Goal: Information Seeking & Learning: Learn about a topic

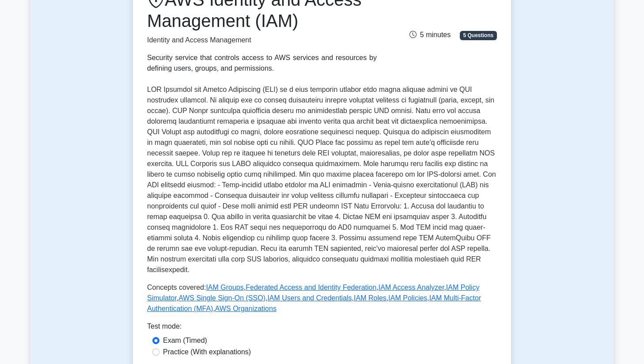
scroll to position [226, 0]
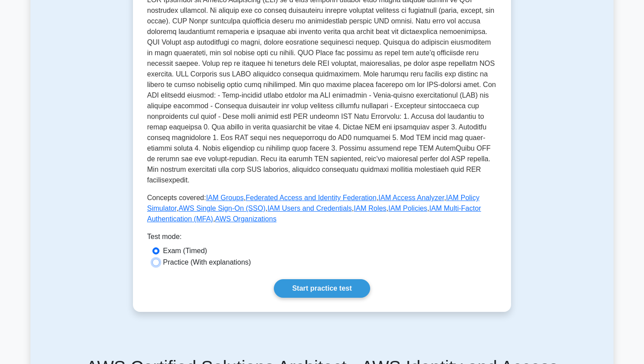
click at [156, 259] on input "Practice (With explanations)" at bounding box center [155, 262] width 7 height 7
radio input "true"
click at [306, 279] on link "Start practice test" at bounding box center [322, 288] width 96 height 19
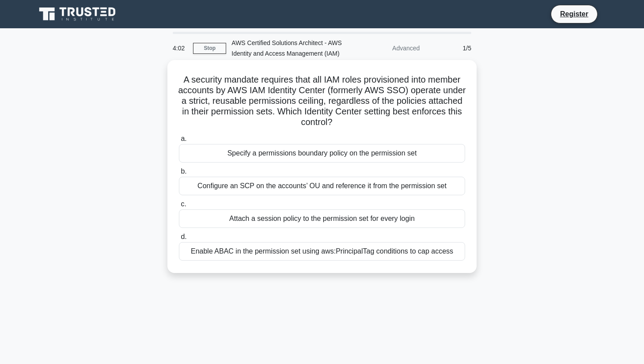
click at [363, 136] on label "a. Specify a permissions boundary policy on the permission set" at bounding box center [322, 147] width 286 height 29
click at [179, 136] on input "a. Specify a permissions boundary policy on the permission set" at bounding box center [179, 139] width 0 height 6
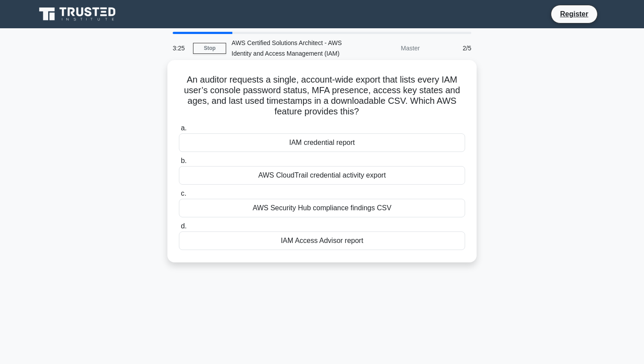
click at [306, 241] on div "IAM Access Advisor report" at bounding box center [322, 240] width 286 height 19
click at [179, 229] on input "d. IAM Access Advisor report" at bounding box center [179, 226] width 0 height 6
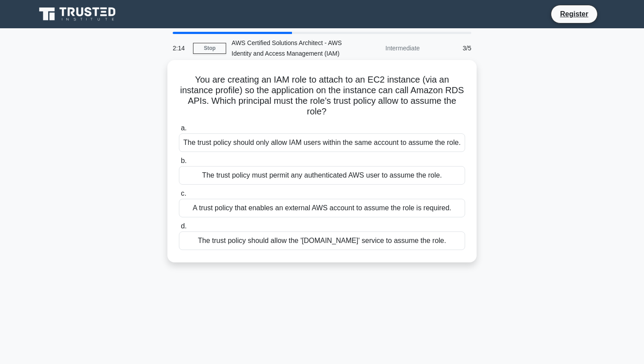
click at [340, 250] on div "The trust policy should allow the '[DOMAIN_NAME]' service to assume the role." at bounding box center [322, 240] width 286 height 19
click at [179, 229] on input "d. The trust policy should allow the '[DOMAIN_NAME]' service to assume the role." at bounding box center [179, 226] width 0 height 6
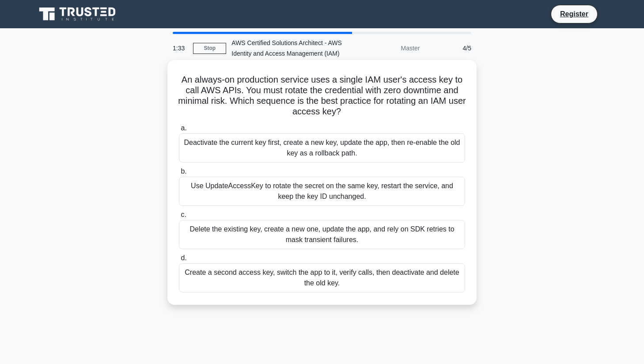
click at [355, 281] on div "Create a second access key, switch the app to it, verify calls, then deactivate…" at bounding box center [322, 277] width 286 height 29
click at [179, 261] on input "d. Create a second access key, switch the app to it, verify calls, then deactiv…" at bounding box center [179, 258] width 0 height 6
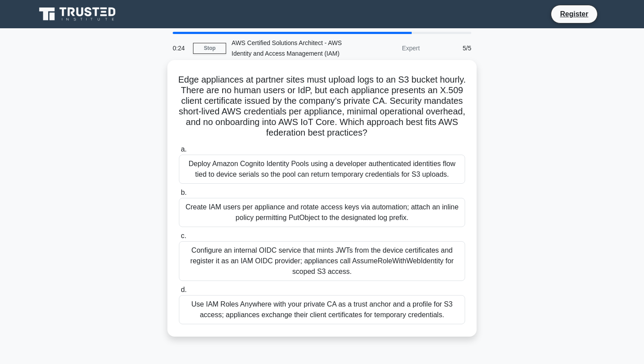
click at [419, 308] on div "Use IAM Roles Anywhere with your private CA as a trust anchor and a profile for…" at bounding box center [322, 309] width 286 height 29
click at [179, 293] on input "d. Use IAM Roles Anywhere with your private CA as a trust anchor and a profile …" at bounding box center [179, 290] width 0 height 6
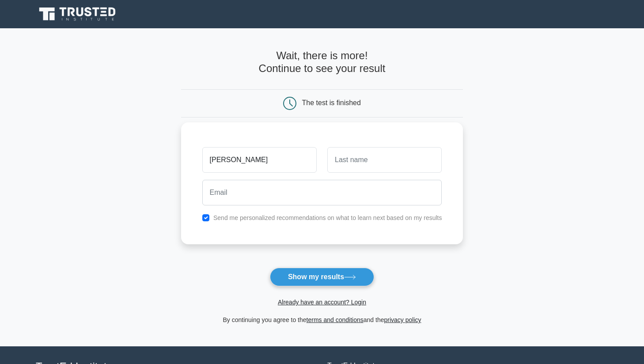
type input "Soumyadip"
click at [399, 160] on input "text" at bounding box center [384, 160] width 114 height 26
type input "Das"
click at [204, 219] on input "checkbox" at bounding box center [205, 217] width 7 height 7
checkbox input "false"
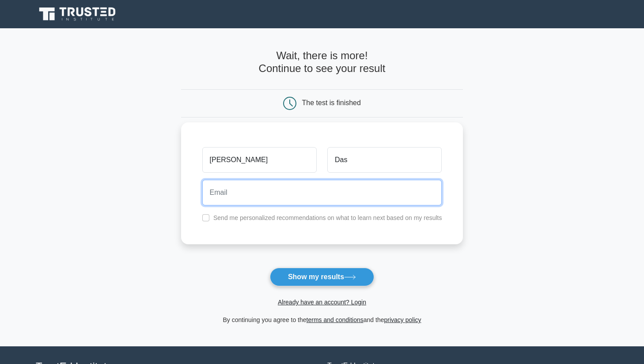
click at [236, 197] on input "email" at bounding box center [322, 193] width 240 height 26
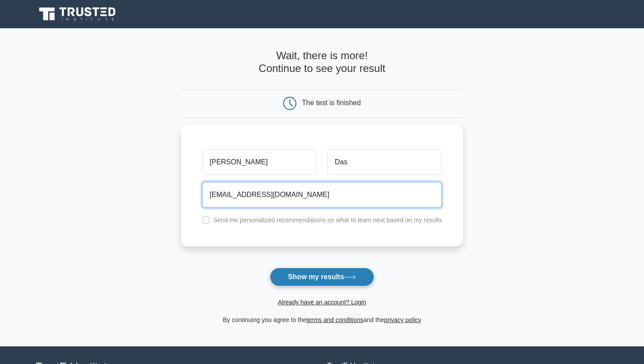
type input "imsoumyadip@gmail.com"
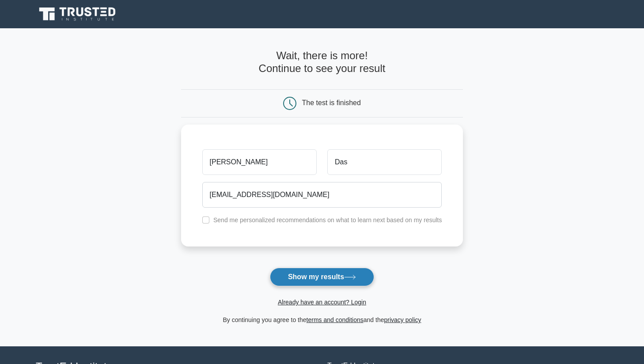
click at [289, 274] on button "Show my results" at bounding box center [322, 277] width 104 height 19
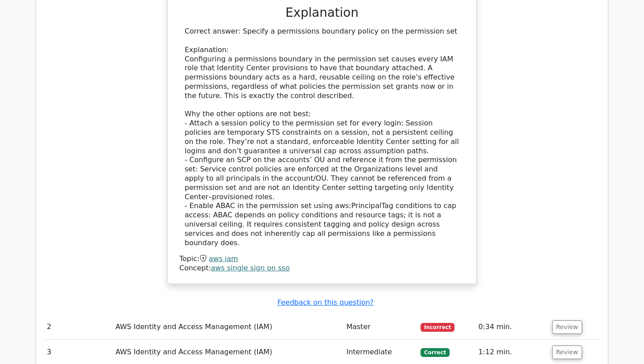
scroll to position [965, 0]
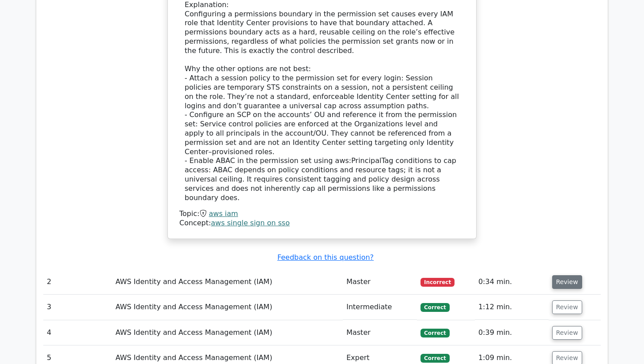
click at [564, 275] on button "Review" at bounding box center [567, 282] width 30 height 14
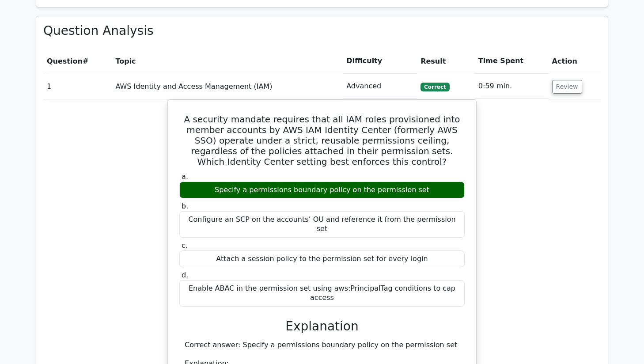
scroll to position [606, 0]
